Goal: Transaction & Acquisition: Purchase product/service

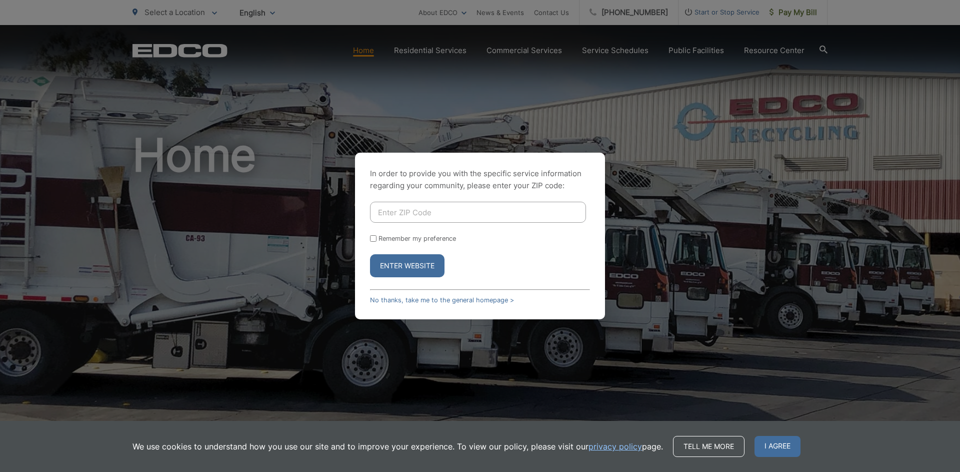
click at [460, 210] on input "Enter ZIP Code" at bounding box center [478, 212] width 216 height 21
type input "0"
type input "92069"
click at [370, 254] on button "Enter Website" at bounding box center [407, 265] width 75 height 23
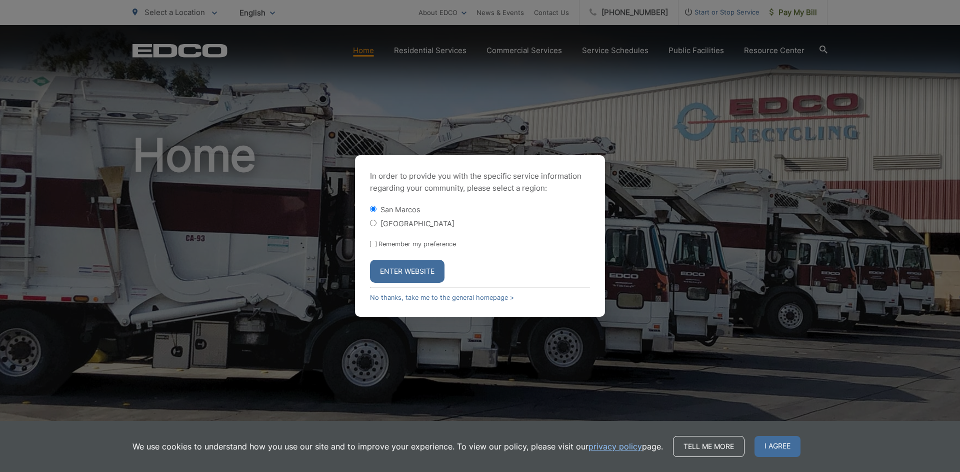
click at [412, 270] on button "Enter Website" at bounding box center [407, 271] width 75 height 23
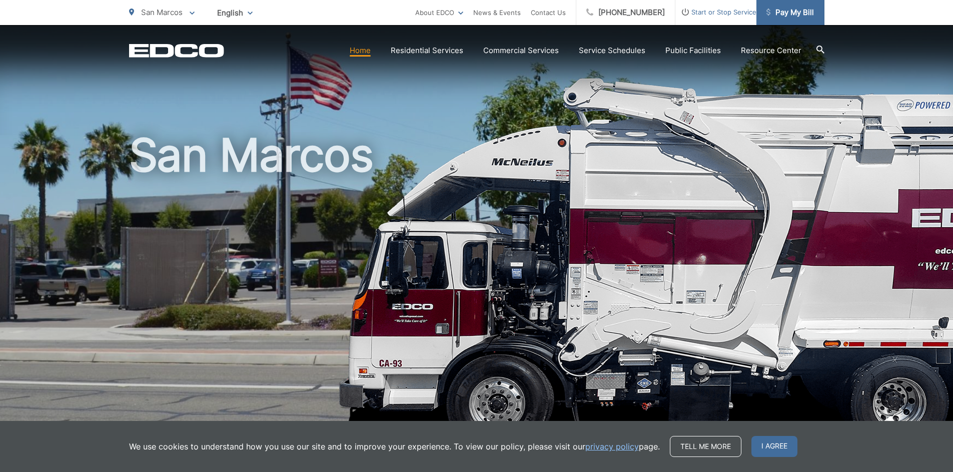
click at [793, 15] on span "Pay My Bill" at bounding box center [790, 13] width 48 height 12
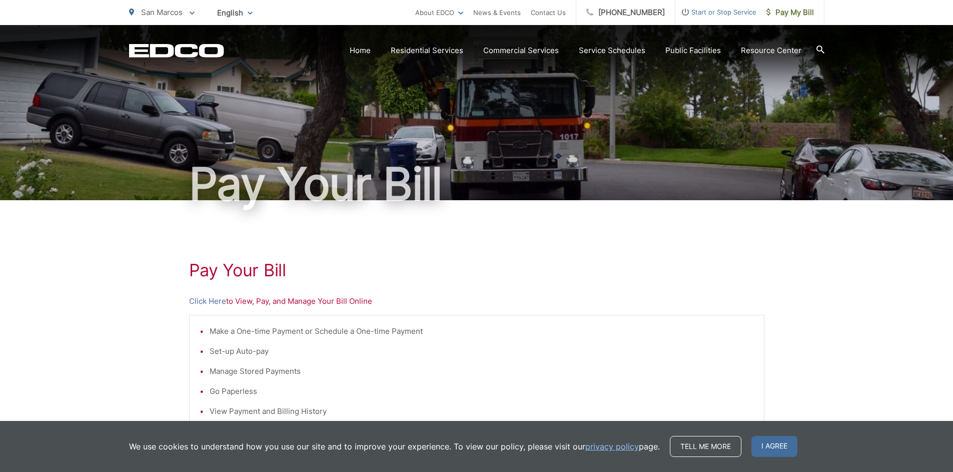
scroll to position [150, 0]
